Goal: Find specific page/section: Find specific page/section

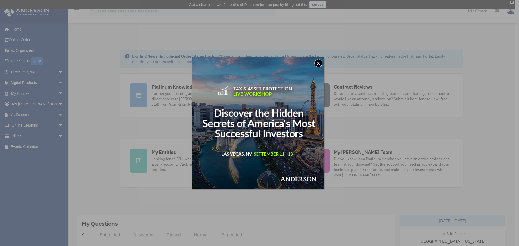
click at [319, 61] on button "x" at bounding box center [318, 63] width 8 height 8
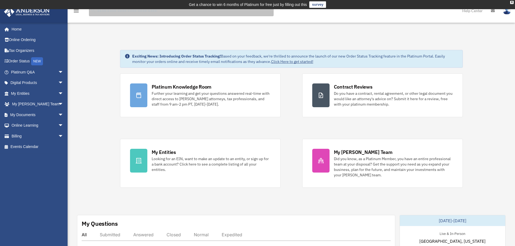
click at [110, 13] on input "search" at bounding box center [181, 10] width 185 height 11
type input "******"
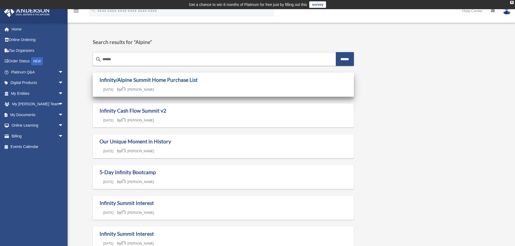
click at [150, 82] on link "Infinity/Alpine Summit Home Purchase List" at bounding box center [148, 80] width 98 height 6
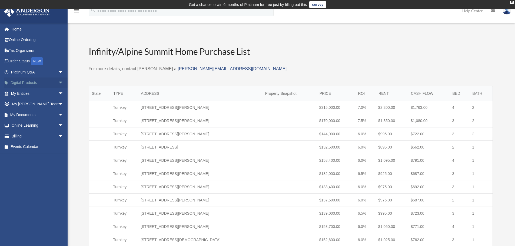
click at [58, 83] on span "arrow_drop_down" at bounding box center [63, 83] width 11 height 11
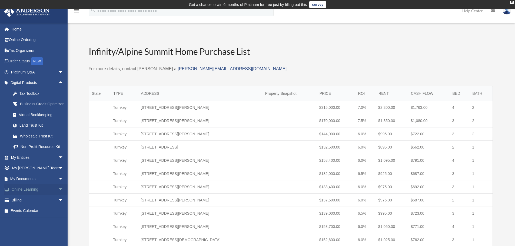
click at [58, 195] on span "arrow_drop_down" at bounding box center [63, 189] width 11 height 11
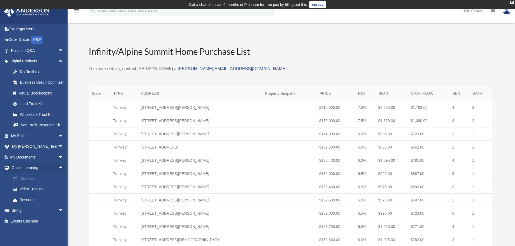
scroll to position [28, 0]
click at [32, 200] on link "Resources" at bounding box center [40, 200] width 64 height 11
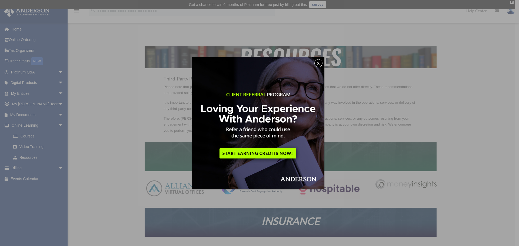
click at [319, 61] on button "x" at bounding box center [318, 63] width 8 height 8
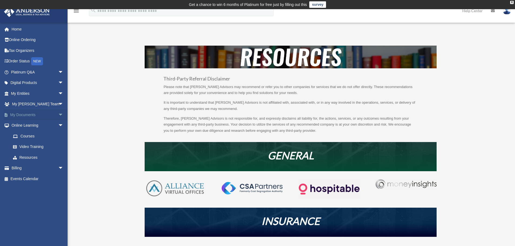
click at [58, 113] on span "arrow_drop_down" at bounding box center [63, 114] width 11 height 11
click at [58, 104] on span "arrow_drop_down" at bounding box center [63, 104] width 11 height 11
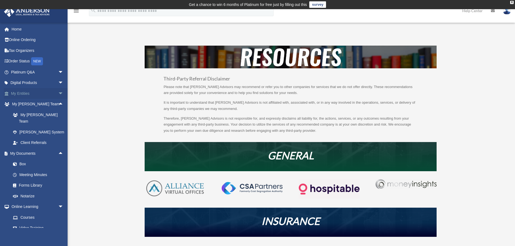
click at [58, 92] on span "arrow_drop_down" at bounding box center [63, 93] width 11 height 11
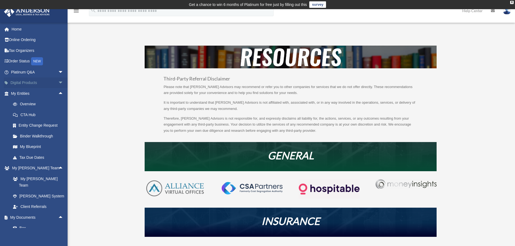
click at [58, 84] on span "arrow_drop_down" at bounding box center [63, 83] width 11 height 11
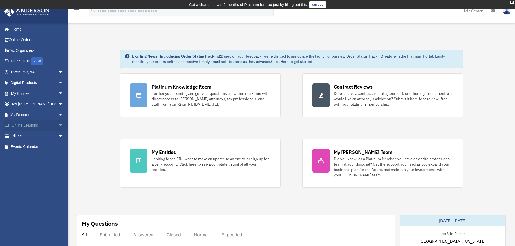
click at [58, 124] on span "arrow_drop_down" at bounding box center [63, 125] width 11 height 11
click at [58, 83] on span "arrow_drop_down" at bounding box center [63, 83] width 11 height 11
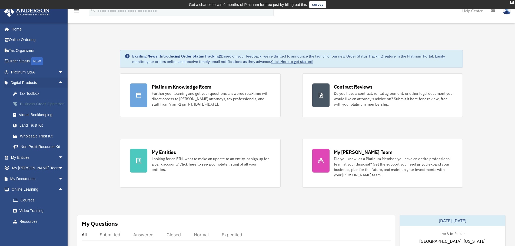
click at [39, 104] on div "Business Credit Optimizer" at bounding box center [42, 104] width 46 height 7
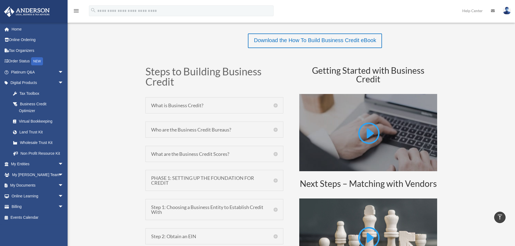
scroll to position [230, 0]
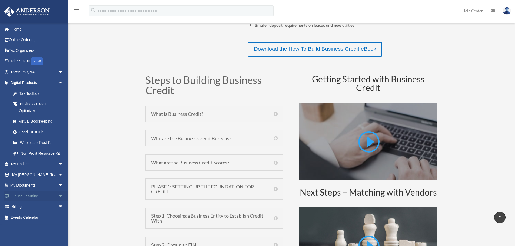
click at [58, 193] on span "arrow_drop_down" at bounding box center [63, 196] width 11 height 11
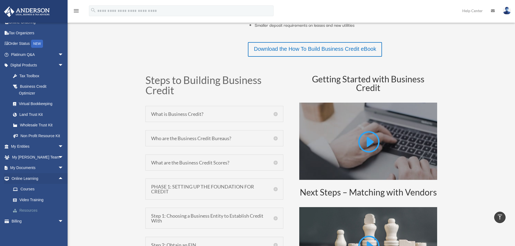
scroll to position [27, 0]
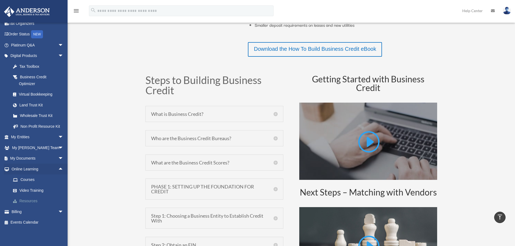
click at [31, 199] on link "Resources" at bounding box center [40, 201] width 64 height 11
click at [31, 200] on link "Resources" at bounding box center [40, 201] width 64 height 11
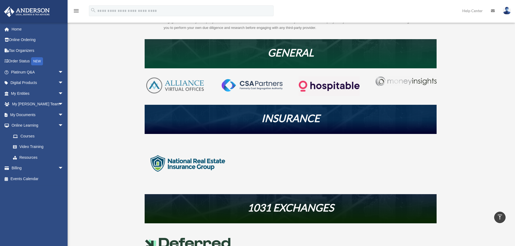
scroll to position [82, 0]
